Goal: Task Accomplishment & Management: Complete application form

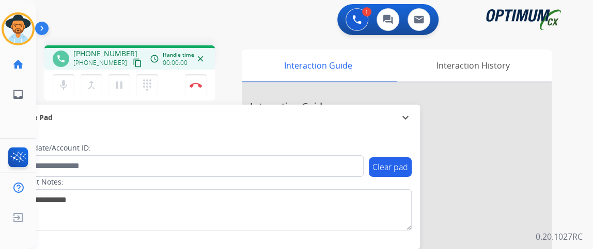
click at [133, 61] on mat-icon "content_copy" at bounding box center [137, 62] width 9 height 9
click at [133, 62] on div "phone [PHONE_NUMBER] [PHONE_NUMBER] content_copy access_time Call metrics Queue…" at bounding box center [130, 58] width 154 height 9
click at [133, 62] on mat-icon "content_copy" at bounding box center [137, 62] width 9 height 9
click at [72, 86] on button "mic Mute" at bounding box center [64, 85] width 22 height 22
click at [126, 91] on button "pause Hold" at bounding box center [119, 85] width 22 height 22
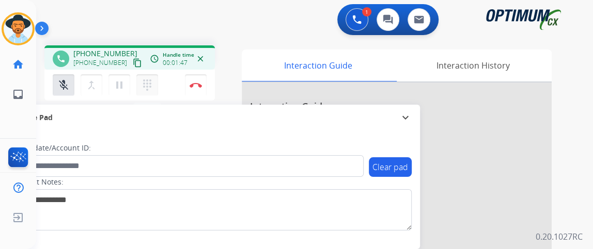
click at [142, 91] on button "dialpad Dialpad" at bounding box center [147, 85] width 22 height 22
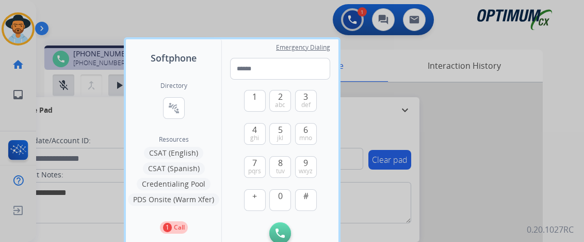
click at [191, 184] on button "Credentialing Pool" at bounding box center [174, 184] width 74 height 12
click at [191, 184] on div "Contact Notes:" at bounding box center [212, 196] width 399 height 54
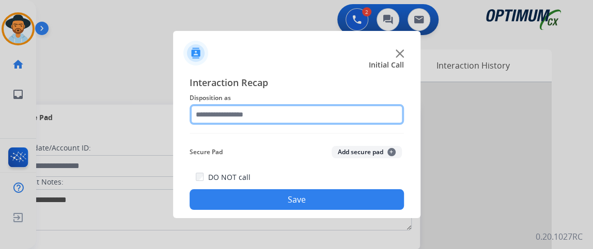
click at [278, 114] on input "text" at bounding box center [296, 114] width 214 height 21
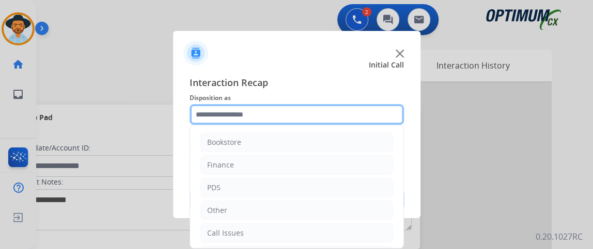
scroll to position [68, 0]
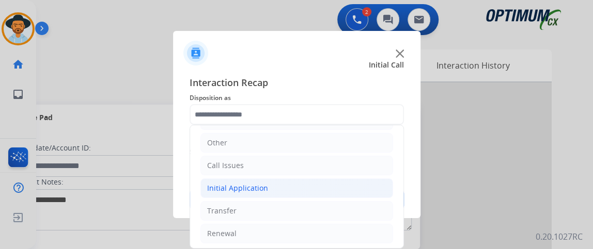
click at [340, 192] on li "Initial Application" at bounding box center [296, 189] width 193 height 20
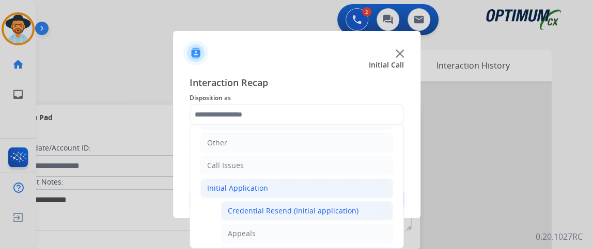
click at [334, 206] on div "Credential Resend (Initial application)" at bounding box center [293, 211] width 131 height 10
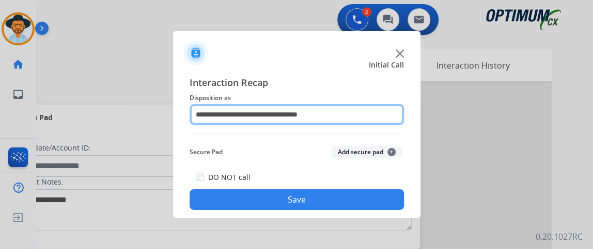
click at [363, 124] on input "**********" at bounding box center [296, 114] width 214 height 21
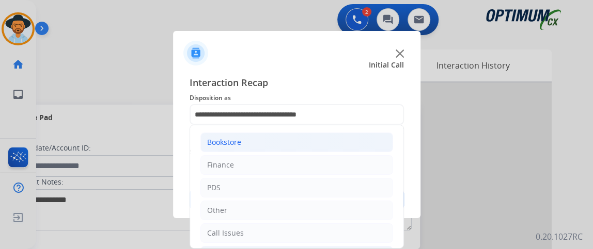
click at [356, 143] on li "Bookstore" at bounding box center [296, 143] width 193 height 20
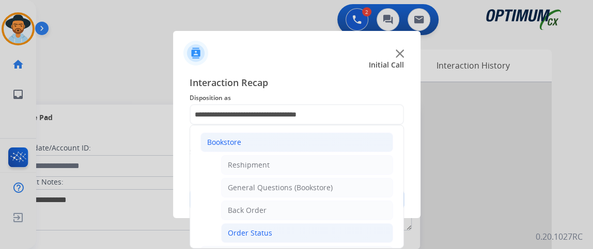
click at [343, 224] on li "Order Status" at bounding box center [307, 234] width 172 height 20
type input "**********"
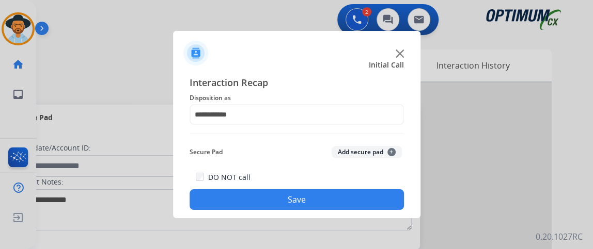
click at [341, 203] on button "Save" at bounding box center [296, 199] width 214 height 21
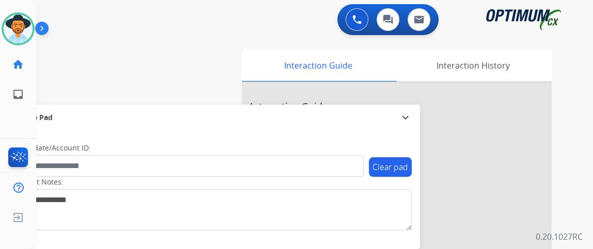
drag, startPoint x: 384, startPoint y: 69, endPoint x: 182, endPoint y: 57, distance: 201.7
click at [182, 57] on div "swap_horiz Break voice bridge close_fullscreen Connect 3-Way Call merge_type Se…" at bounding box center [302, 252] width 532 height 431
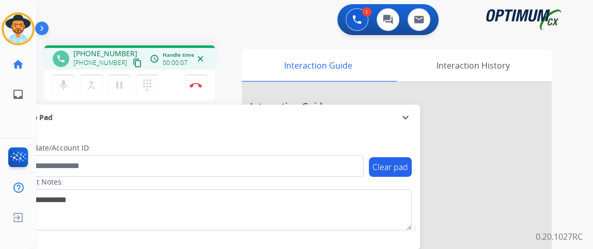
click at [133, 64] on mat-icon "content_copy" at bounding box center [137, 62] width 9 height 9
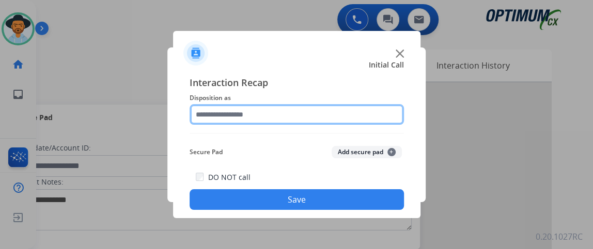
click at [360, 120] on input "text" at bounding box center [296, 114] width 214 height 21
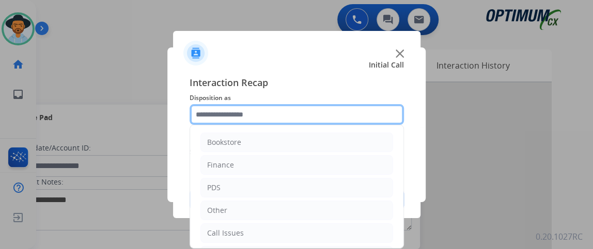
scroll to position [68, 0]
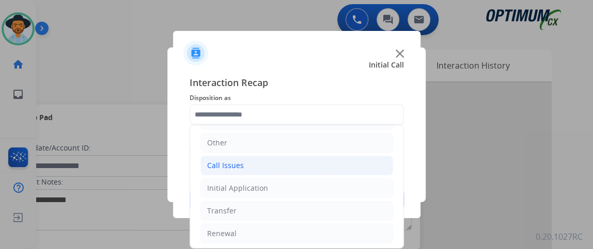
click at [324, 167] on li "Call Issues" at bounding box center [296, 166] width 193 height 20
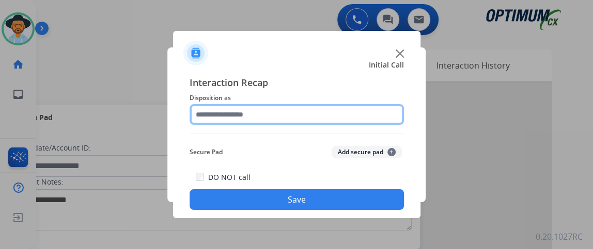
click at [301, 114] on input "text" at bounding box center [296, 114] width 214 height 21
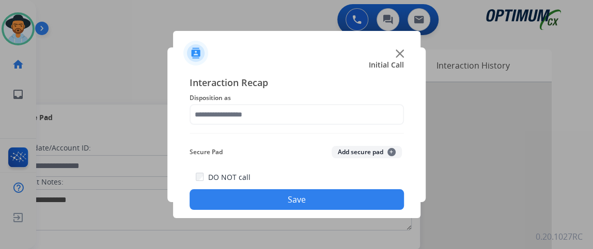
click at [284, 141] on div "Interaction Recap Disposition as Secure Pad Add secure pad + DO NOT call Save" at bounding box center [296, 142] width 214 height 135
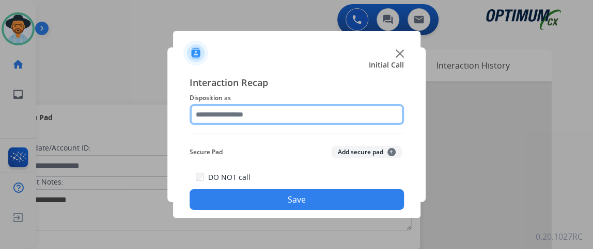
click at [309, 106] on input "text" at bounding box center [296, 114] width 214 height 21
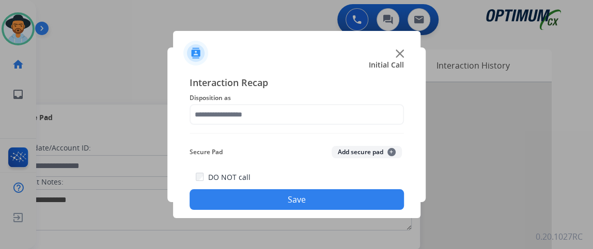
click at [389, 135] on div "Interaction Recap Disposition as Secure Pad Add secure pad + DO NOT call Save" at bounding box center [296, 142] width 214 height 135
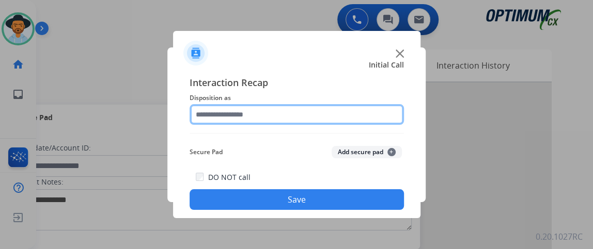
click at [386, 120] on input "text" at bounding box center [296, 114] width 214 height 21
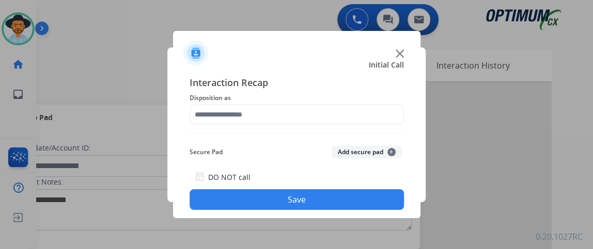
click at [353, 69] on div "Initial Call" at bounding box center [288, 65] width 247 height 10
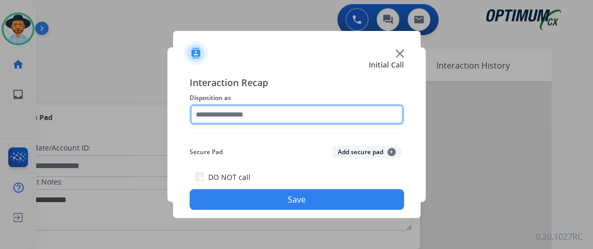
click at [311, 117] on input "text" at bounding box center [296, 114] width 214 height 21
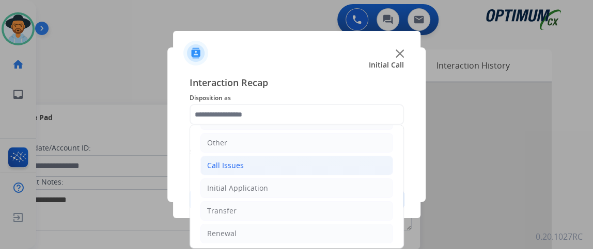
click at [327, 165] on li "Call Issues" at bounding box center [296, 166] width 193 height 20
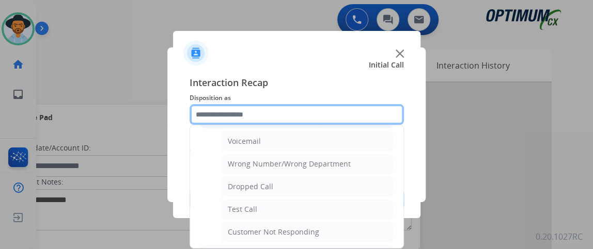
scroll to position [132, 0]
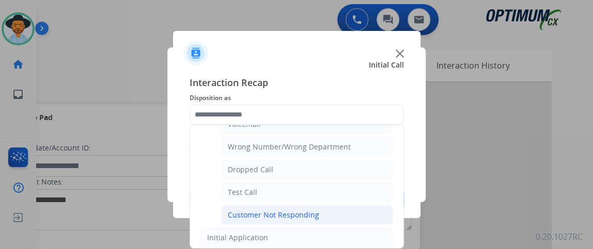
click at [354, 208] on li "Customer Not Responding" at bounding box center [307, 215] width 172 height 20
type input "**********"
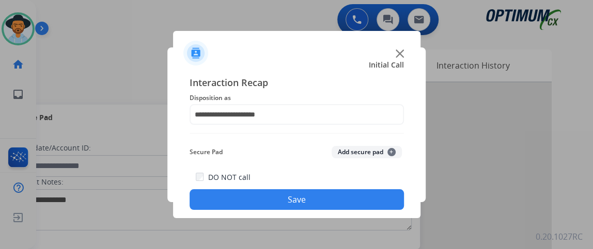
click at [353, 206] on button "Save" at bounding box center [296, 199] width 214 height 21
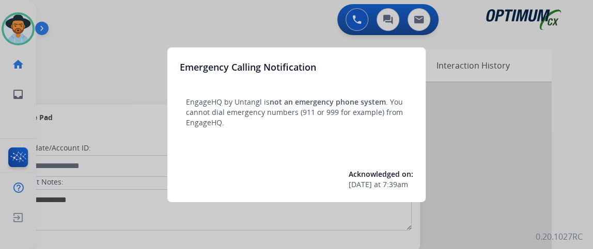
click at [334, 169] on div "Acknowledged on: [DATE] 7:39am" at bounding box center [296, 179] width 233 height 21
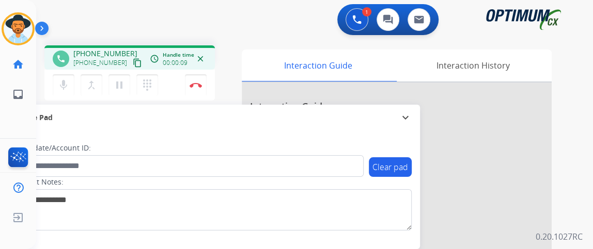
click at [131, 67] on button "content_copy" at bounding box center [137, 63] width 12 height 12
click at [73, 76] on button "mic Mute" at bounding box center [64, 85] width 22 height 22
click at [71, 81] on button "mic_off Mute" at bounding box center [64, 85] width 22 height 22
click at [72, 82] on button "mic Mute" at bounding box center [64, 85] width 22 height 22
click at [55, 98] on div "mic_off Mute merge_type Bridge pause Hold dialpad Dialpad Disconnect" at bounding box center [129, 85] width 170 height 31
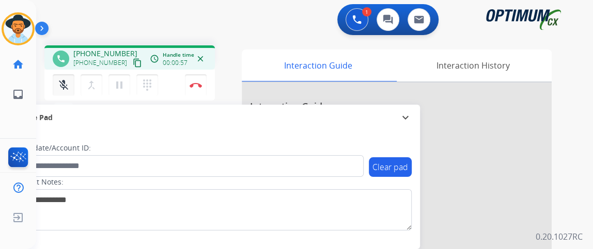
click at [60, 86] on mat-icon "mic_off" at bounding box center [63, 85] width 12 height 12
click at [68, 83] on mat-icon "mic" at bounding box center [63, 85] width 12 height 12
click at [59, 83] on mat-icon "mic_off" at bounding box center [63, 85] width 12 height 12
click at [65, 81] on mat-icon "mic" at bounding box center [63, 85] width 12 height 12
click at [65, 81] on mat-icon "mic_off" at bounding box center [63, 85] width 12 height 12
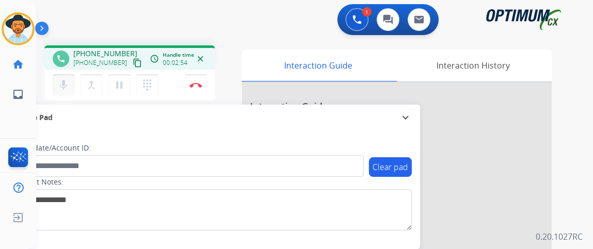
click at [60, 92] on button "mic Mute" at bounding box center [64, 85] width 22 height 22
click at [70, 87] on button "mic_off Mute" at bounding box center [64, 85] width 22 height 22
click at [70, 85] on button "mic Mute" at bounding box center [64, 85] width 22 height 22
click at [70, 85] on button "mic_off Mute" at bounding box center [64, 85] width 22 height 22
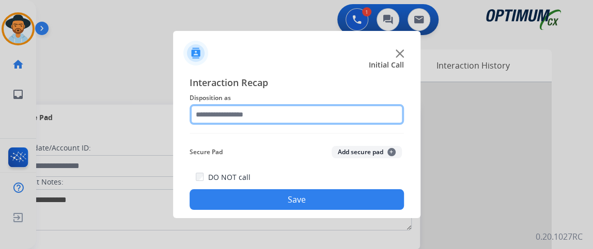
click at [291, 112] on input "text" at bounding box center [296, 114] width 214 height 21
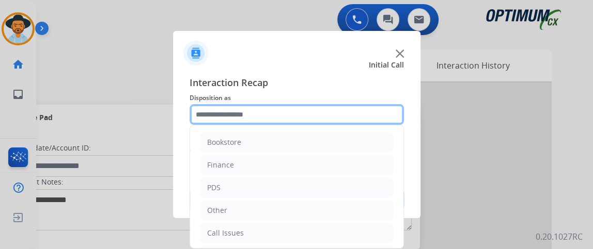
scroll to position [68, 0]
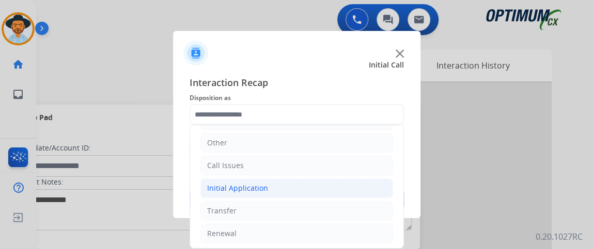
click at [339, 188] on li "Initial Application" at bounding box center [296, 189] width 193 height 20
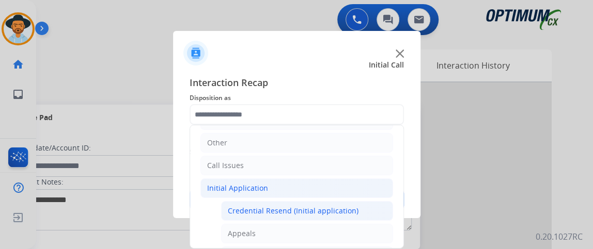
click at [339, 203] on li "Credential Resend (Initial application)" at bounding box center [307, 211] width 172 height 20
type input "**********"
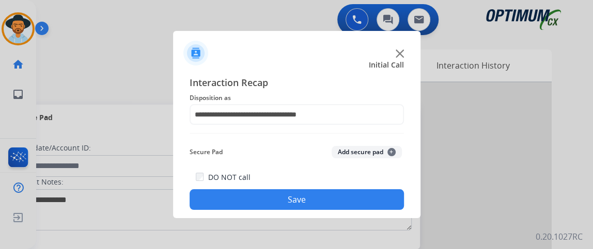
click at [339, 206] on button "Save" at bounding box center [296, 199] width 214 height 21
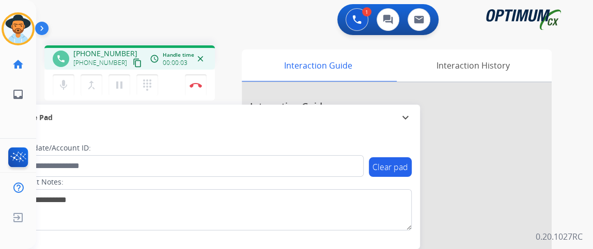
click at [133, 60] on mat-icon "content_copy" at bounding box center [137, 62] width 9 height 9
click at [73, 82] on button "mic Mute" at bounding box center [64, 85] width 22 height 22
click at [133, 60] on mat-icon "content_copy" at bounding box center [137, 62] width 9 height 9
click at [92, 74] on div "merge_type Bridge" at bounding box center [95, 85] width 28 height 22
click at [64, 82] on mat-icon "mic_off" at bounding box center [63, 85] width 12 height 12
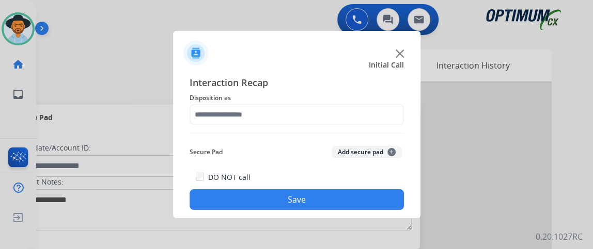
click at [286, 126] on div "Interaction Recap Disposition as Secure Pad Add secure pad + DO NOT call Save" at bounding box center [296, 142] width 214 height 135
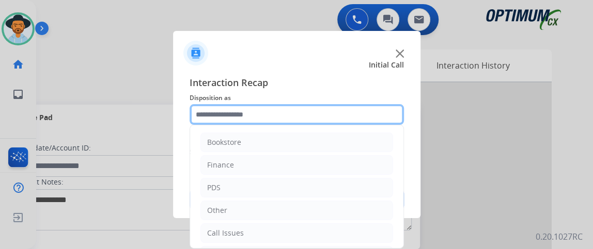
click at [280, 121] on input "text" at bounding box center [296, 114] width 214 height 21
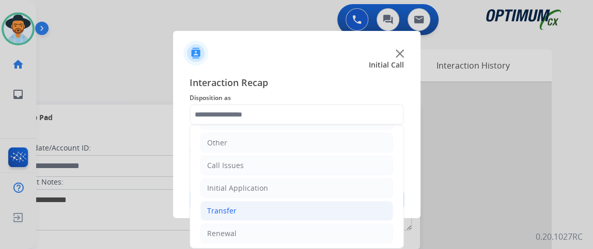
click at [356, 201] on li "Transfer" at bounding box center [296, 211] width 193 height 20
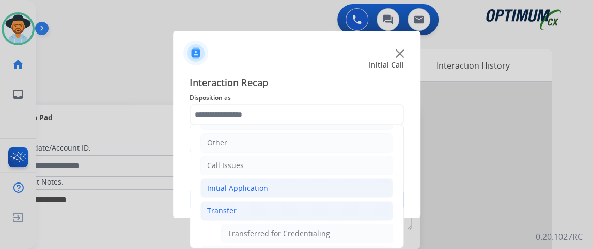
click at [354, 194] on li "Initial Application" at bounding box center [296, 189] width 193 height 20
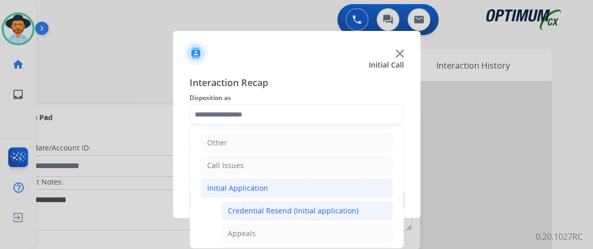
click at [351, 206] on div "Credential Resend (Initial application)" at bounding box center [293, 211] width 131 height 10
type input "**********"
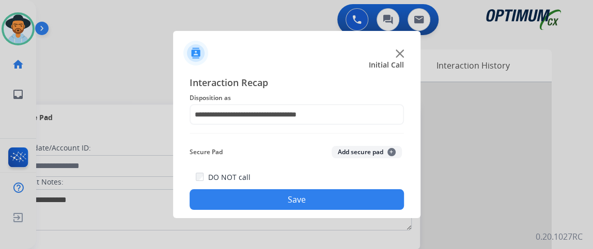
click at [351, 206] on button "Save" at bounding box center [296, 199] width 214 height 21
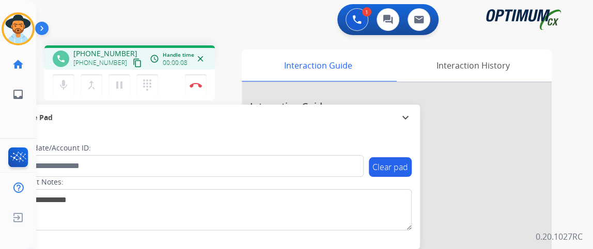
click at [133, 58] on mat-icon "content_copy" at bounding box center [137, 62] width 9 height 9
click at [73, 81] on button "mic Mute" at bounding box center [64, 85] width 22 height 22
click at [64, 87] on mat-icon "mic_off" at bounding box center [63, 85] width 12 height 12
click at [61, 75] on button "mic Mute" at bounding box center [64, 85] width 22 height 22
click at [71, 84] on button "mic_off Mute" at bounding box center [64, 85] width 22 height 22
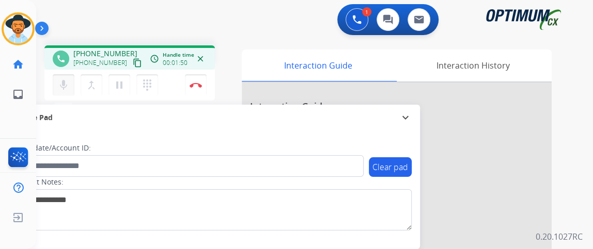
click at [72, 83] on button "mic Mute" at bounding box center [64, 85] width 22 height 22
click at [67, 82] on mat-icon "mic_off" at bounding box center [63, 85] width 12 height 12
click at [66, 81] on mat-icon "mic" at bounding box center [63, 85] width 12 height 12
click at [60, 81] on mat-icon "mic_off" at bounding box center [63, 85] width 12 height 12
click at [68, 82] on mat-icon "mic_off" at bounding box center [63, 85] width 12 height 12
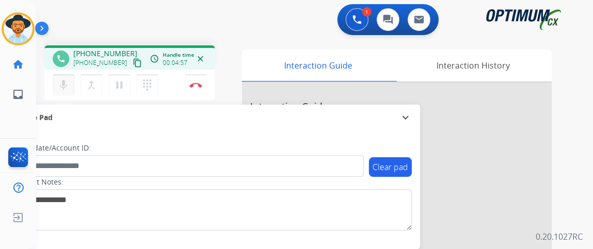
click at [68, 82] on mat-icon "mic" at bounding box center [63, 85] width 12 height 12
click at [69, 83] on mat-icon "mic_off" at bounding box center [63, 85] width 12 height 12
click at [73, 87] on button "mic Mute" at bounding box center [64, 85] width 22 height 22
click at [69, 94] on button "mic_off Mute" at bounding box center [64, 85] width 22 height 22
click at [65, 85] on mat-icon "mic" at bounding box center [63, 85] width 12 height 12
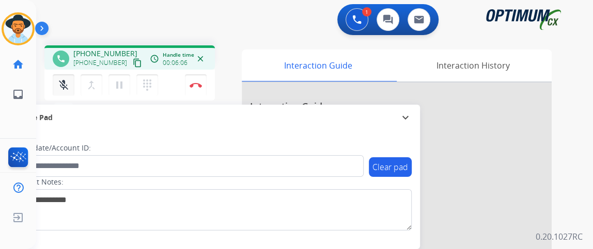
click at [65, 85] on mat-icon "mic_off" at bounding box center [63, 85] width 12 height 12
click at [67, 83] on mat-icon "mic" at bounding box center [63, 85] width 12 height 12
click at [66, 81] on mat-icon "mic_off" at bounding box center [63, 85] width 12 height 12
click at [68, 83] on mat-icon "mic" at bounding box center [63, 85] width 12 height 12
click at [69, 83] on mat-icon "mic" at bounding box center [63, 85] width 12 height 12
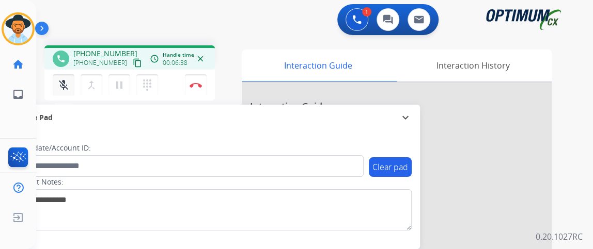
click at [66, 79] on mat-icon "mic_off" at bounding box center [63, 85] width 12 height 12
click at [61, 86] on mat-icon "mic" at bounding box center [63, 85] width 12 height 12
click at [207, 88] on div "mic_off Mute merge_type Bridge pause Hold dialpad Dialpad Disconnect" at bounding box center [129, 85] width 170 height 31
click at [199, 86] on img at bounding box center [195, 85] width 12 height 5
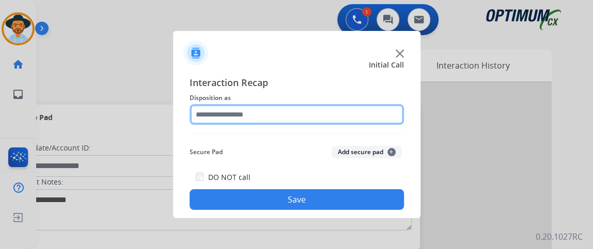
click at [271, 111] on input "text" at bounding box center [296, 114] width 214 height 21
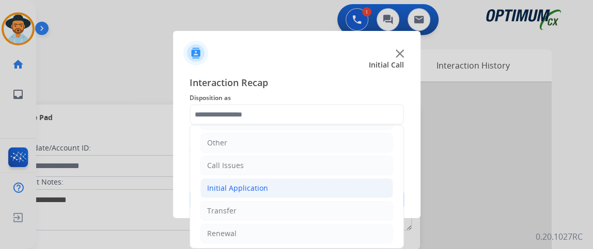
click at [371, 192] on li "Initial Application" at bounding box center [296, 189] width 193 height 20
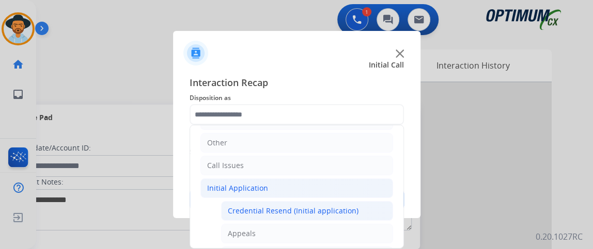
click at [361, 204] on li "Credential Resend (Initial application)" at bounding box center [307, 211] width 172 height 20
type input "**********"
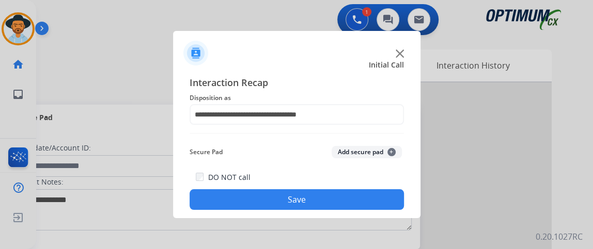
click at [356, 201] on button "Save" at bounding box center [296, 199] width 214 height 21
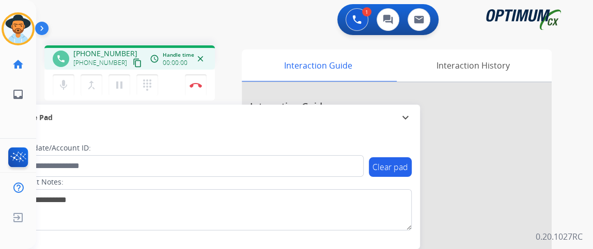
click at [133, 65] on mat-icon "content_copy" at bounding box center [137, 62] width 9 height 9
click at [66, 82] on mat-icon "mic" at bounding box center [63, 85] width 12 height 12
click at [70, 74] on button "mic_off Mute" at bounding box center [64, 85] width 22 height 22
click at [64, 77] on button "mic Mute" at bounding box center [64, 85] width 22 height 22
click at [65, 80] on mat-icon "mic_off" at bounding box center [63, 85] width 12 height 12
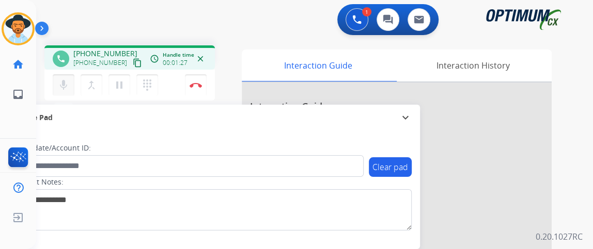
click at [69, 83] on mat-icon "mic" at bounding box center [63, 85] width 12 height 12
click at [69, 83] on mat-icon "mic_off" at bounding box center [63, 85] width 12 height 12
click at [68, 80] on mat-icon "mic" at bounding box center [63, 85] width 12 height 12
click at [71, 75] on button "mic_off Mute" at bounding box center [64, 85] width 22 height 22
click at [71, 75] on button "mic Mute" at bounding box center [64, 85] width 22 height 22
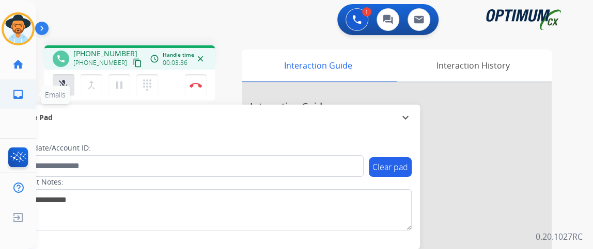
click at [0, 107] on ul "inbox Emails Emails" at bounding box center [18, 95] width 36 height 30
click at [64, 81] on mat-icon "mic_off" at bounding box center [63, 85] width 12 height 12
click at [64, 81] on mat-icon "mic" at bounding box center [63, 85] width 12 height 12
click at [64, 81] on mat-icon "mic_off" at bounding box center [63, 85] width 12 height 12
click at [193, 83] on img at bounding box center [195, 85] width 12 height 5
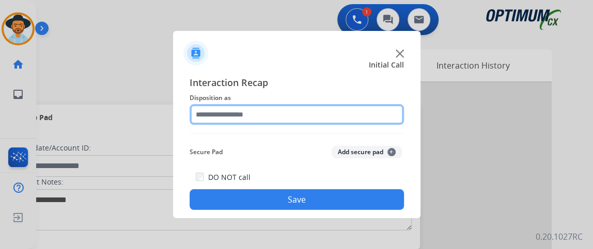
click at [266, 121] on input "text" at bounding box center [296, 114] width 214 height 21
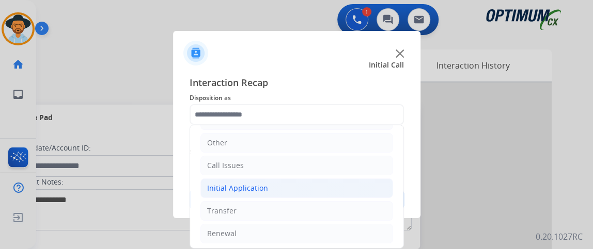
click at [283, 190] on li "Initial Application" at bounding box center [296, 189] width 193 height 20
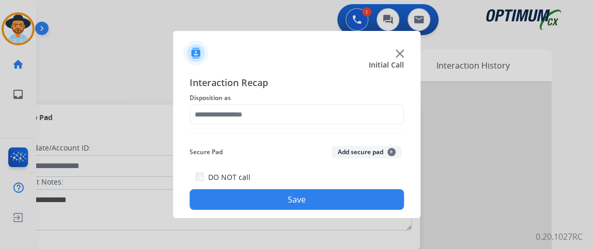
click at [283, 190] on button "Save" at bounding box center [296, 199] width 214 height 21
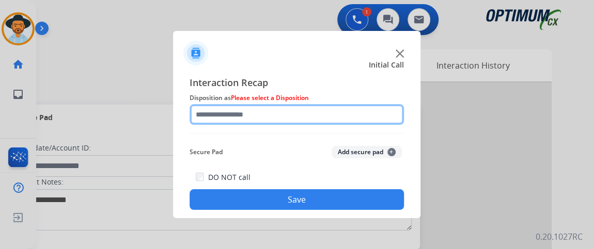
click at [296, 105] on input "text" at bounding box center [296, 114] width 214 height 21
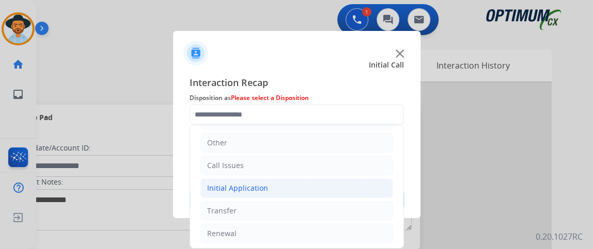
click at [270, 185] on li "Initial Application" at bounding box center [296, 189] width 193 height 20
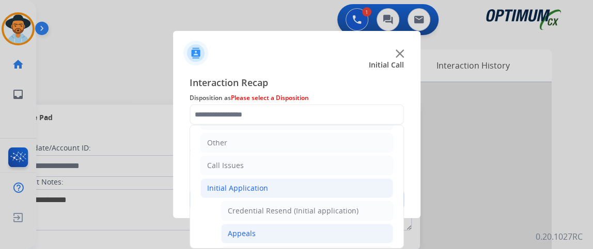
click at [268, 227] on li "Appeals" at bounding box center [307, 234] width 172 height 20
type input "*******"
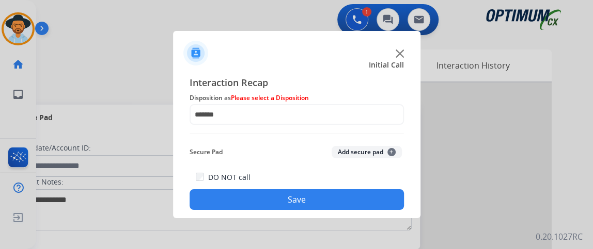
click at [267, 206] on button "Save" at bounding box center [296, 199] width 214 height 21
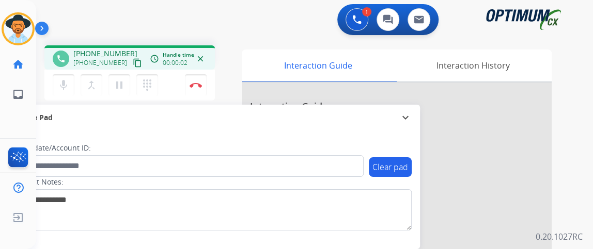
click at [131, 67] on button "content_copy" at bounding box center [137, 63] width 12 height 12
click at [68, 82] on mat-icon "mic" at bounding box center [63, 85] width 12 height 12
click at [59, 88] on mat-icon "mic_off" at bounding box center [63, 85] width 12 height 12
click at [198, 89] on button "Disconnect" at bounding box center [196, 85] width 22 height 22
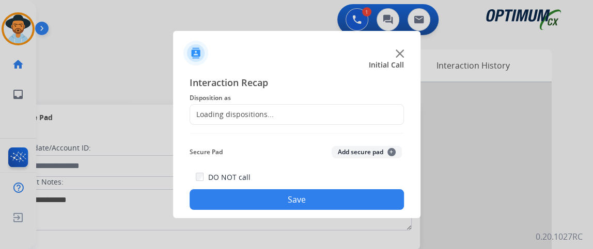
click at [356, 118] on div "Loading dispositions..." at bounding box center [296, 114] width 214 height 21
click at [356, 119] on div "Loading dispositions..." at bounding box center [296, 114] width 214 height 21
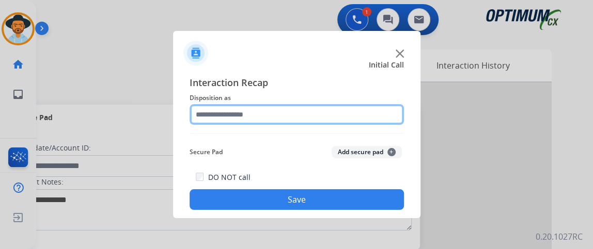
click at [356, 119] on input "text" at bounding box center [296, 114] width 214 height 21
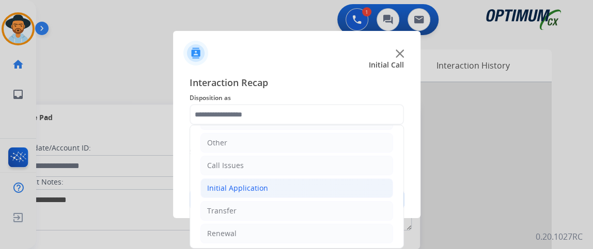
click at [328, 186] on li "Initial Application" at bounding box center [296, 189] width 193 height 20
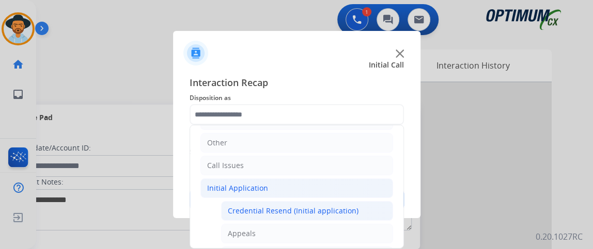
click at [326, 211] on div "Credential Resend (Initial application)" at bounding box center [293, 211] width 131 height 10
click at [326, 211] on div "Interaction Recap Disposition as Bookstore Finance PDS Other Call Issues Initia…" at bounding box center [296, 142] width 247 height 151
type input "**********"
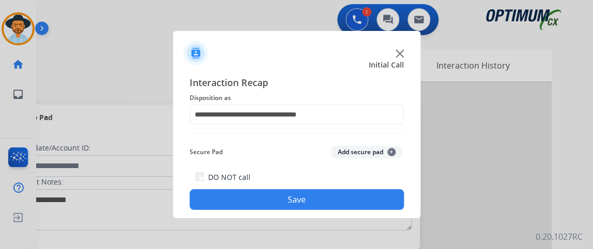
click at [321, 188] on div "DO NOT call Save" at bounding box center [296, 190] width 214 height 39
click at [320, 189] on div "DO NOT call Save" at bounding box center [296, 190] width 214 height 39
click at [320, 188] on div "DO NOT call Save" at bounding box center [296, 190] width 214 height 39
click at [329, 196] on button "Save" at bounding box center [296, 199] width 214 height 21
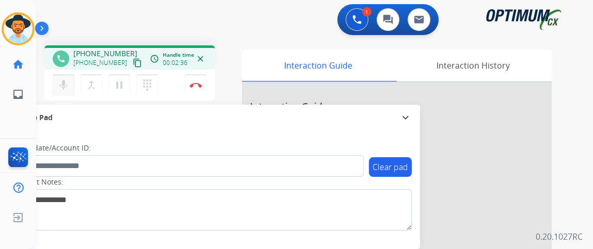
click at [68, 79] on mat-icon "mic" at bounding box center [63, 85] width 12 height 12
click at [201, 83] on img at bounding box center [195, 85] width 12 height 5
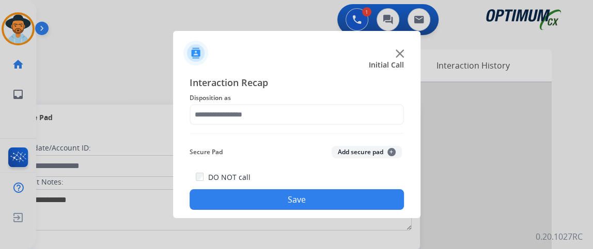
click at [267, 93] on span "Disposition as" at bounding box center [296, 98] width 214 height 12
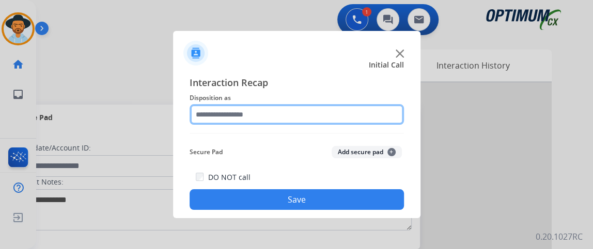
click at [270, 119] on input "text" at bounding box center [296, 114] width 214 height 21
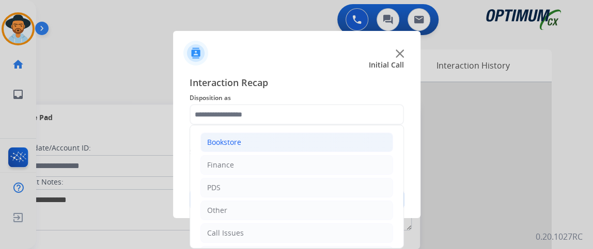
click at [277, 149] on li "Bookstore" at bounding box center [296, 143] width 193 height 20
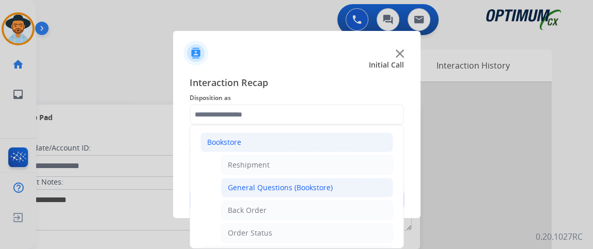
click at [313, 189] on div "General Questions (Bookstore)" at bounding box center [280, 188] width 105 height 10
type input "**********"
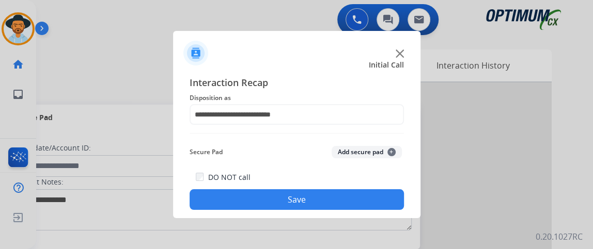
click at [313, 185] on div "DO NOT call Save" at bounding box center [296, 190] width 214 height 39
click at [313, 192] on button "Save" at bounding box center [296, 199] width 214 height 21
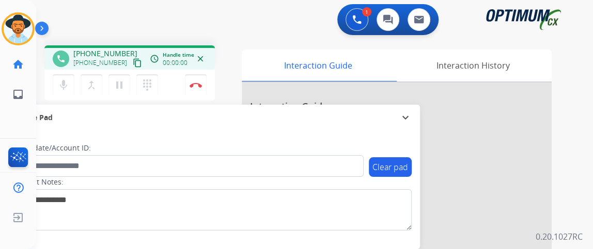
click at [133, 66] on mat-icon "content_copy" at bounding box center [137, 62] width 9 height 9
click at [68, 83] on mat-icon "mic" at bounding box center [63, 85] width 12 height 12
click at [68, 82] on mat-icon "mic_off" at bounding box center [63, 85] width 12 height 12
click at [60, 89] on mat-icon "mic" at bounding box center [63, 85] width 12 height 12
click at [69, 87] on mat-icon "mic_off" at bounding box center [63, 85] width 12 height 12
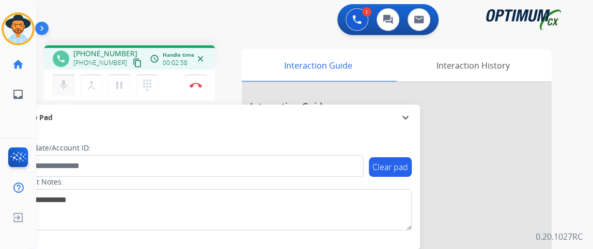
click at [64, 81] on mat-icon "mic" at bounding box center [63, 85] width 12 height 12
click at [73, 79] on button "mic_off Mute" at bounding box center [64, 85] width 22 height 22
click at [62, 86] on mat-icon "mic" at bounding box center [63, 85] width 12 height 12
click at [66, 89] on mat-icon "mic_off" at bounding box center [63, 85] width 12 height 12
click at [193, 88] on button "Disconnect" at bounding box center [196, 85] width 22 height 22
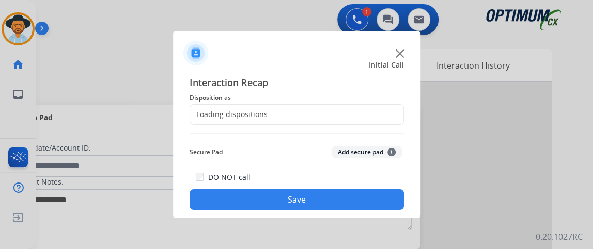
click at [262, 112] on div "Loading dispositions..." at bounding box center [232, 114] width 84 height 10
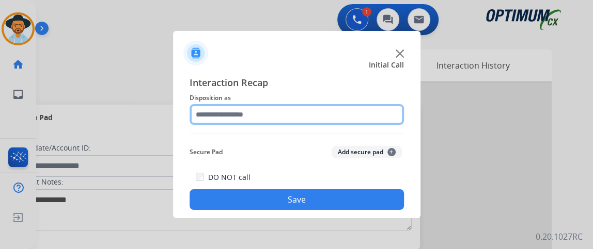
click at [262, 112] on input "text" at bounding box center [296, 114] width 214 height 21
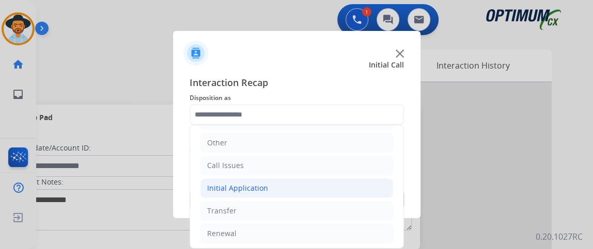
click at [327, 186] on li "Initial Application" at bounding box center [296, 189] width 193 height 20
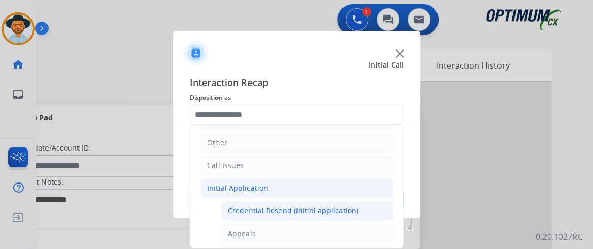
click at [325, 201] on li "Credential Resend (Initial application)" at bounding box center [307, 211] width 172 height 20
type input "**********"
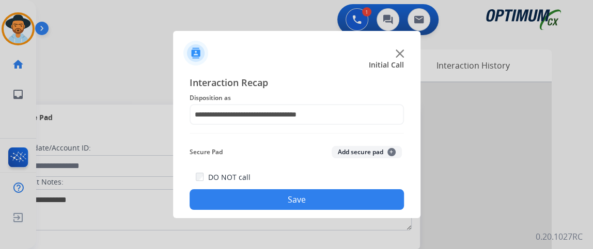
click at [325, 201] on button "Save" at bounding box center [296, 199] width 214 height 21
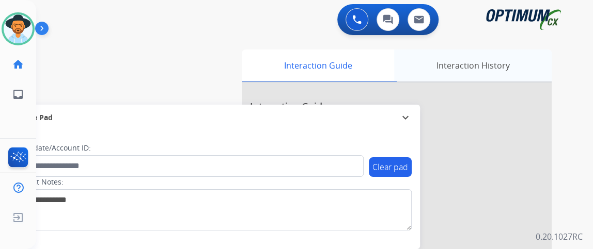
click at [463, 61] on div "Interaction History" at bounding box center [472, 66] width 157 height 32
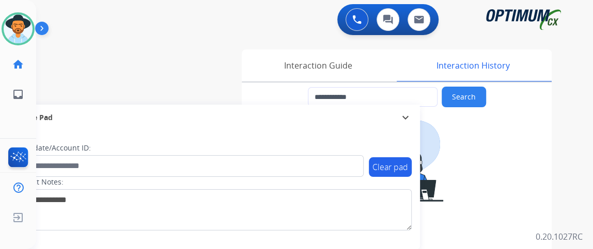
click at [404, 117] on mat-icon "expand_more" at bounding box center [405, 118] width 12 height 12
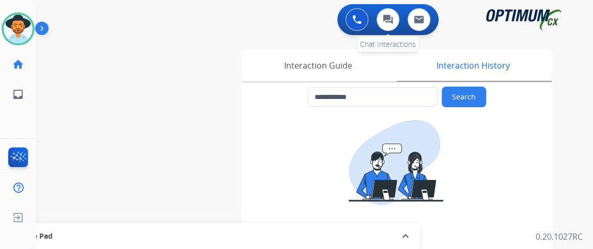
click at [380, 30] on div "0 Chat Interactions" at bounding box center [387, 19] width 31 height 23
click at [381, 30] on div "0 Chat Interactions" at bounding box center [387, 19] width 31 height 23
click at [353, 27] on button at bounding box center [356, 19] width 23 height 23
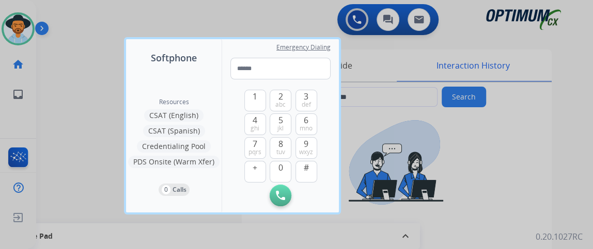
click at [350, 109] on div at bounding box center [296, 124] width 593 height 249
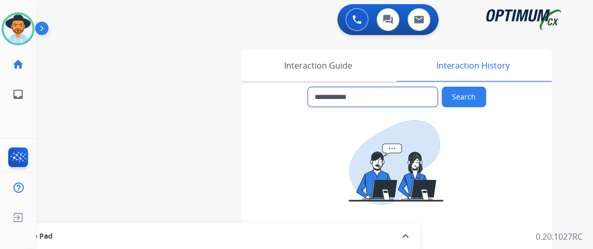
drag, startPoint x: 323, startPoint y: 99, endPoint x: 367, endPoint y: 91, distance: 44.0
click at [367, 91] on input "**********" at bounding box center [373, 97] width 130 height 20
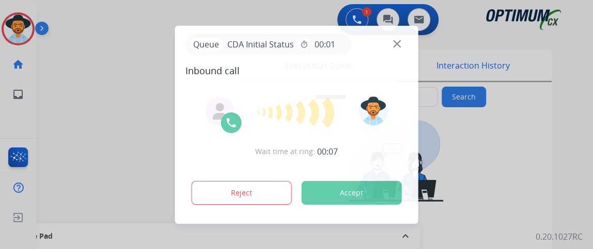
type input "**********"
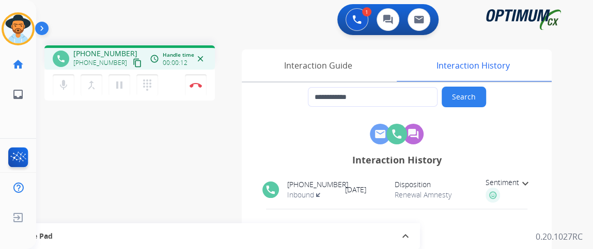
click at [133, 65] on mat-icon "content_copy" at bounding box center [137, 62] width 9 height 9
click at [63, 86] on mat-icon "mic" at bounding box center [63, 85] width 12 height 12
click at [140, 91] on button "dialpad Dialpad" at bounding box center [147, 85] width 22 height 22
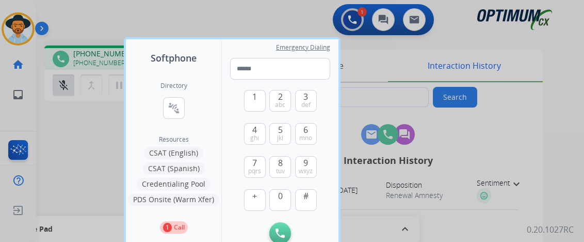
click at [194, 175] on div "Directory connect_without_contact Resource Directory Resources CSAT (English) C…" at bounding box center [174, 157] width 96 height 185
click at [182, 188] on button "Credentialing Pool" at bounding box center [174, 184] width 74 height 12
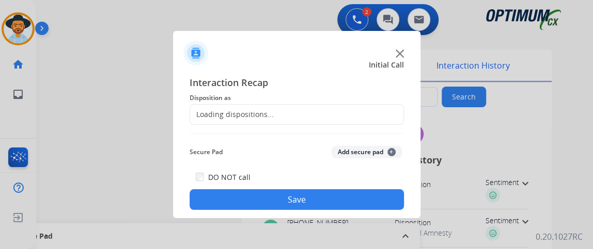
click at [252, 128] on div "Interaction Recap Disposition as Loading dispositions... Secure Pad Add secure …" at bounding box center [296, 142] width 214 height 135
click at [251, 128] on div "Interaction Recap Disposition as Secure Pad Add secure pad + DO NOT call Save" at bounding box center [296, 142] width 214 height 135
click at [292, 125] on div "Interaction Recap Disposition as Secure Pad Add secure pad + DO NOT call Save" at bounding box center [296, 142] width 214 height 135
click at [288, 133] on img at bounding box center [296, 133] width 214 height 1
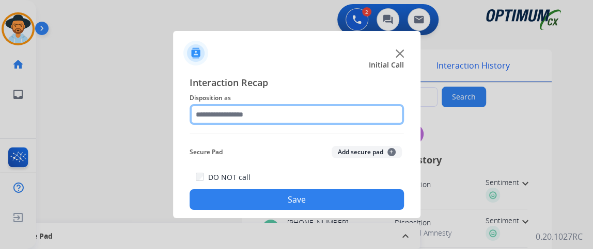
click at [300, 110] on input "text" at bounding box center [296, 114] width 214 height 21
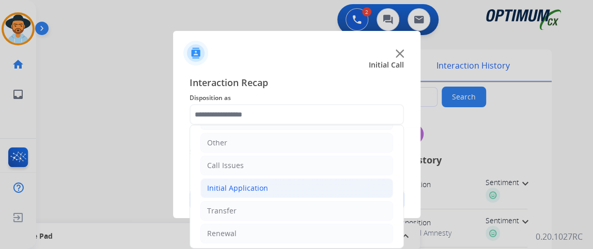
click at [321, 192] on li "Initial Application" at bounding box center [296, 189] width 193 height 20
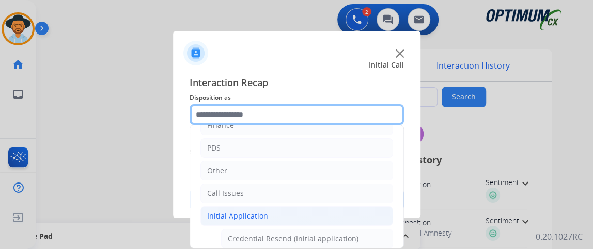
scroll to position [44, 0]
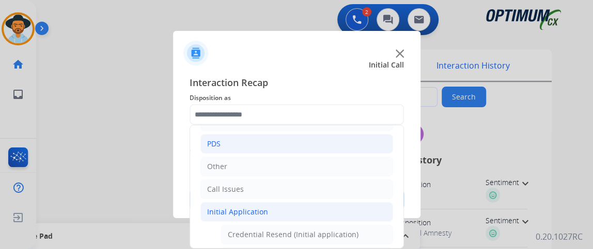
click at [322, 143] on li "PDS" at bounding box center [296, 144] width 193 height 20
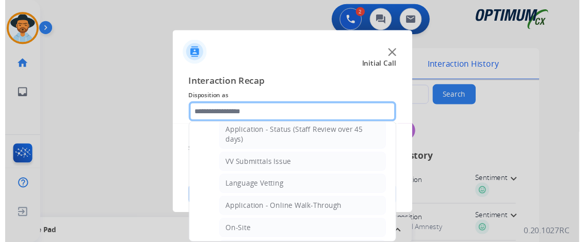
scroll to position [193, 0]
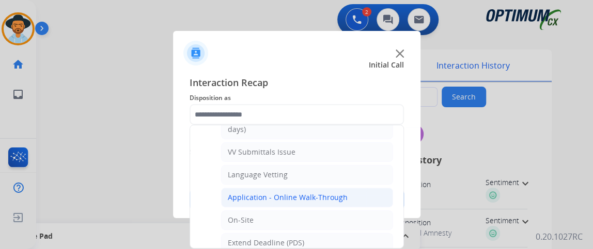
click at [378, 189] on li "Application - Online Walk-Through" at bounding box center [307, 198] width 172 height 20
type input "**********"
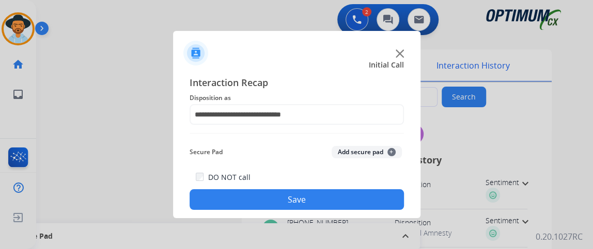
click at [378, 189] on div "DO NOT call Save" at bounding box center [296, 190] width 214 height 39
click at [377, 189] on div "DO NOT call Save" at bounding box center [296, 190] width 214 height 39
click at [375, 197] on button "Save" at bounding box center [296, 199] width 214 height 21
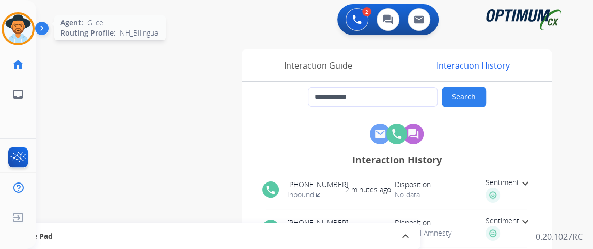
click at [24, 22] on img at bounding box center [18, 28] width 29 height 29
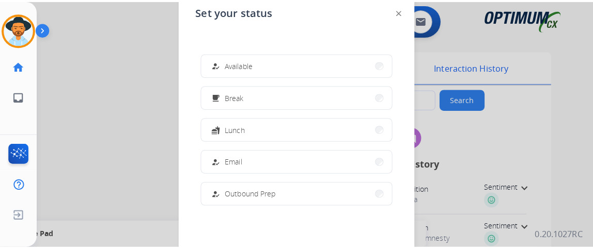
scroll to position [247, 0]
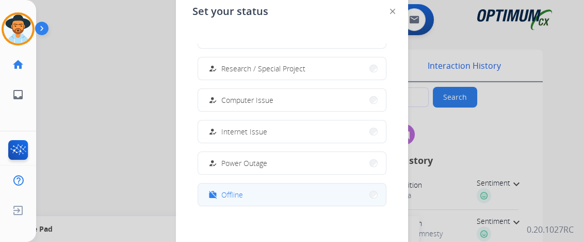
click at [327, 183] on button "work_off Offline" at bounding box center [292, 194] width 188 height 22
